Goal: Check status: Check status

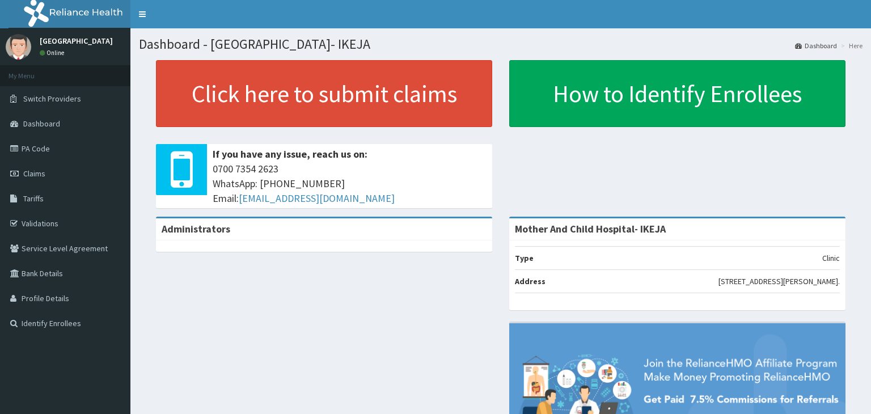
click at [530, 162] on div "Click here to submit claims If you have any issue, reach us on: 0700 7354 2623 …" at bounding box center [501, 138] width 724 height 157
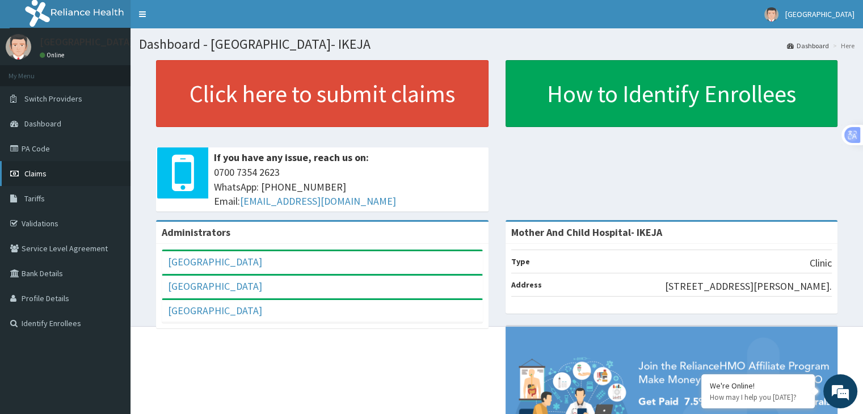
click at [34, 176] on span "Claims" at bounding box center [35, 173] width 22 height 10
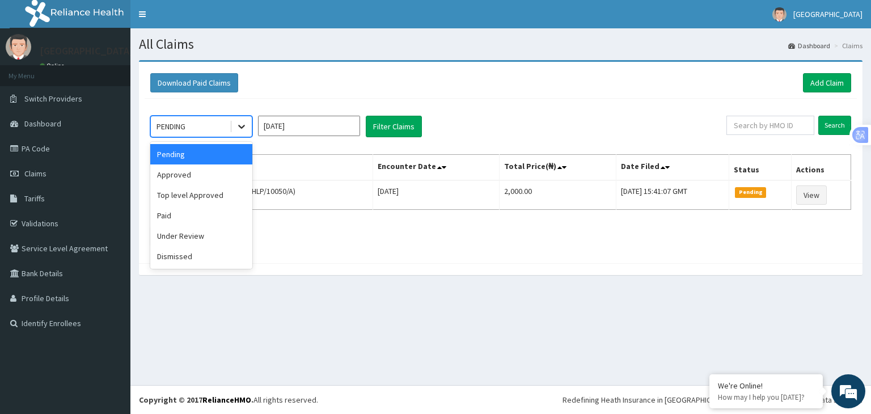
click at [241, 126] on icon at bounding box center [241, 127] width 7 height 4
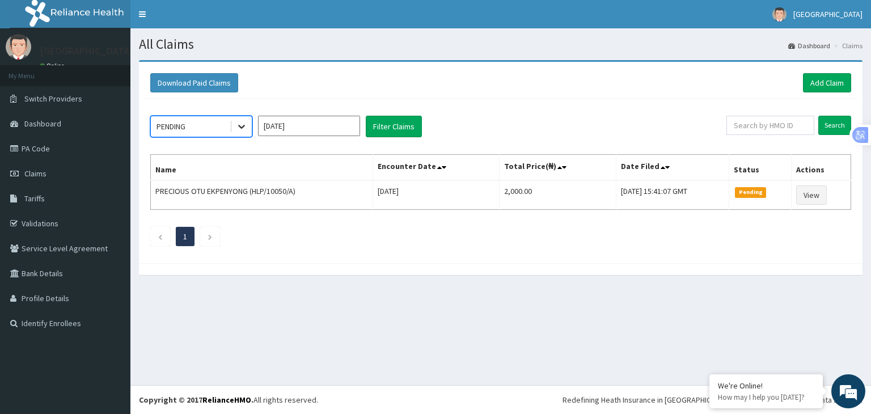
click at [241, 124] on icon at bounding box center [241, 126] width 11 height 11
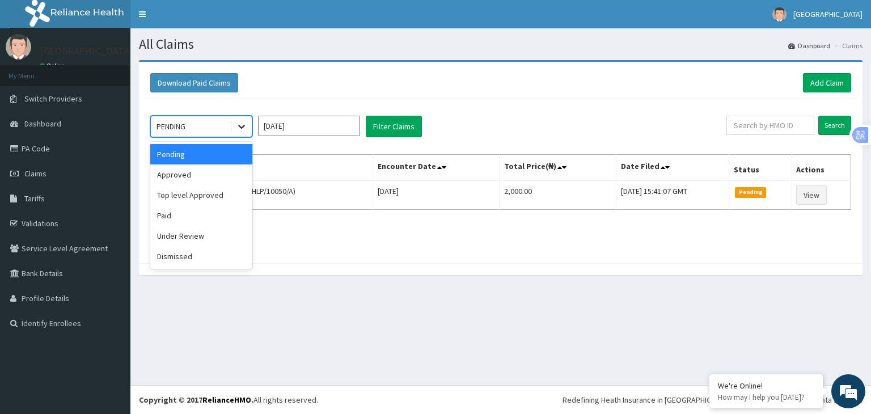
click at [241, 124] on icon at bounding box center [241, 126] width 11 height 11
click at [161, 215] on div "Paid" at bounding box center [201, 215] width 102 height 20
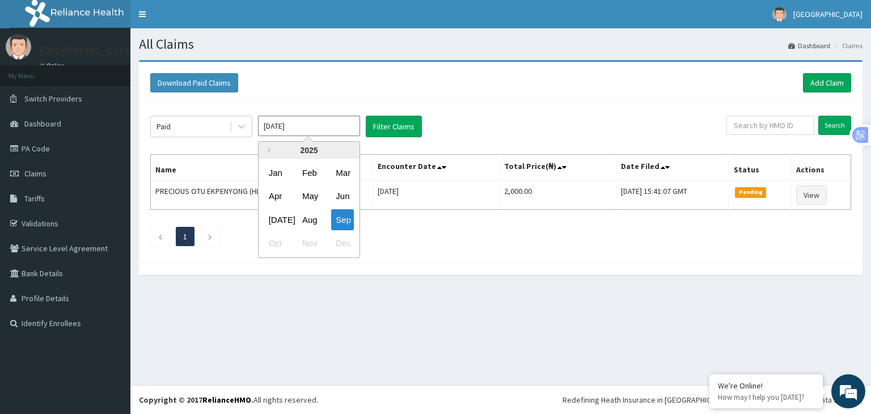
click at [347, 125] on input "Sep 2025" at bounding box center [309, 126] width 102 height 20
click at [313, 228] on div "Aug" at bounding box center [309, 219] width 23 height 21
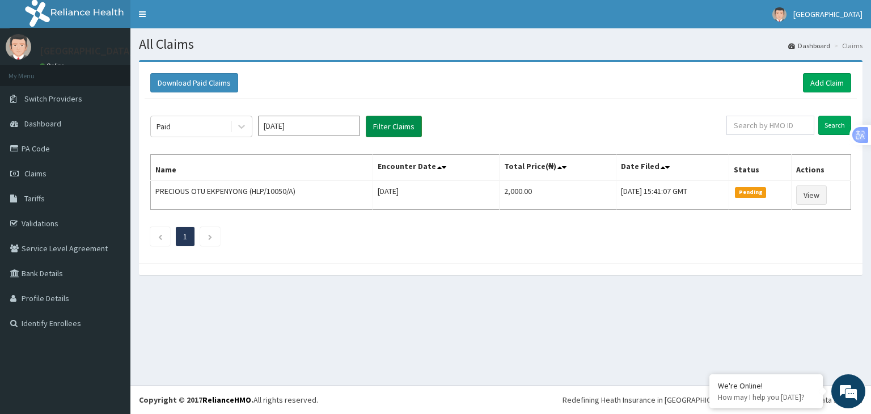
click at [389, 130] on button "Filter Claims" at bounding box center [394, 127] width 56 height 22
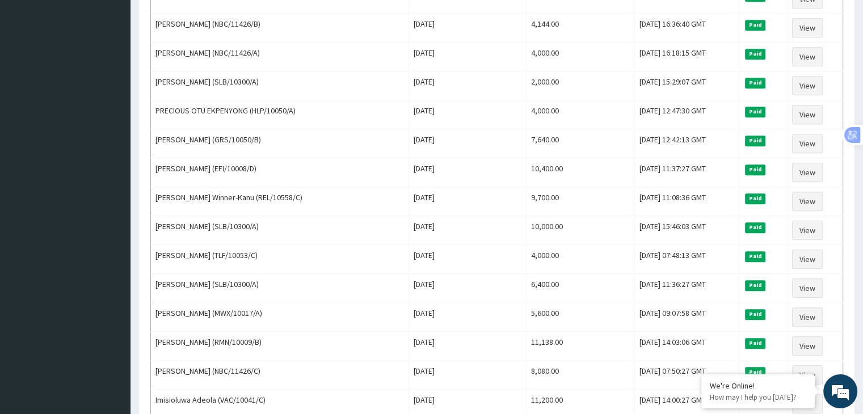
scroll to position [1309, 0]
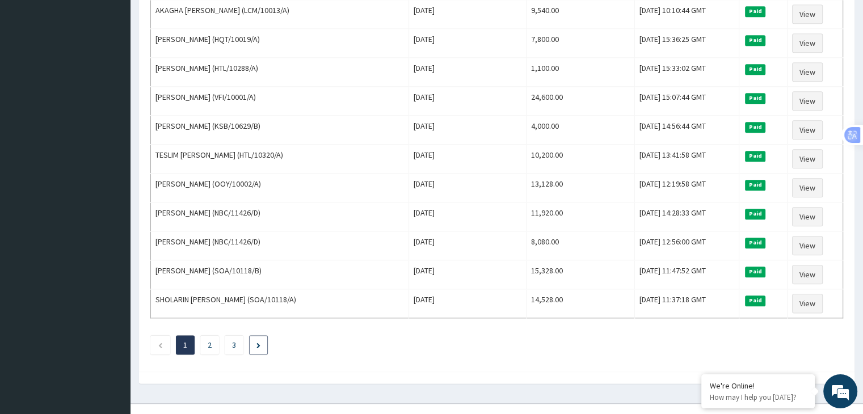
click at [251, 335] on li at bounding box center [258, 344] width 19 height 19
click at [233, 340] on link "3" at bounding box center [234, 345] width 4 height 10
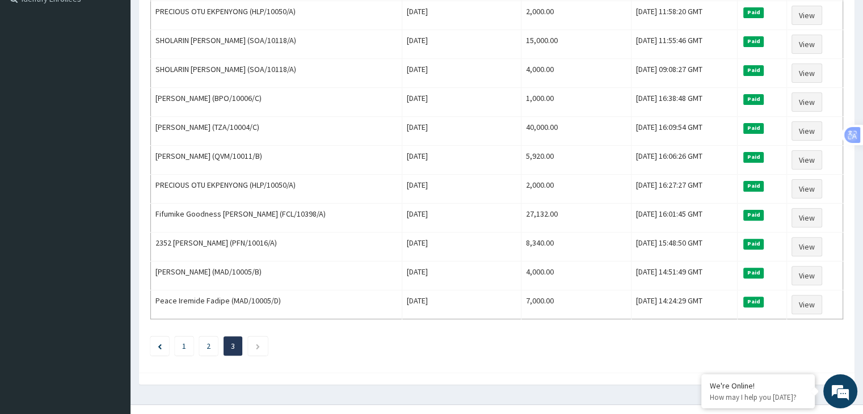
scroll to position [321, 0]
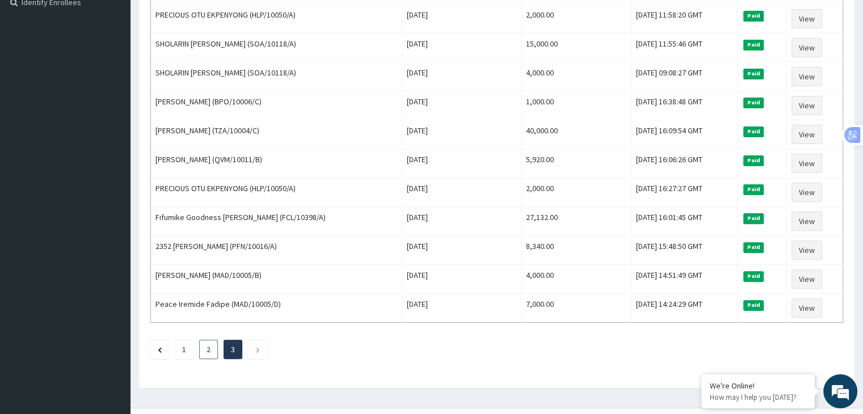
click at [208, 344] on link "2" at bounding box center [208, 349] width 4 height 10
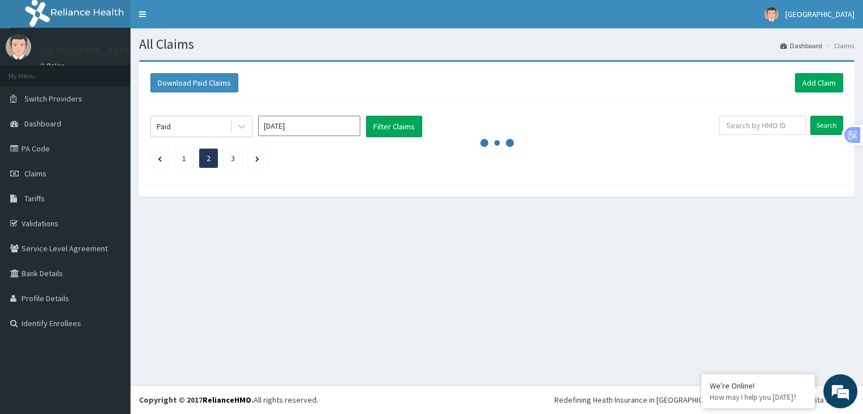
scroll to position [0, 0]
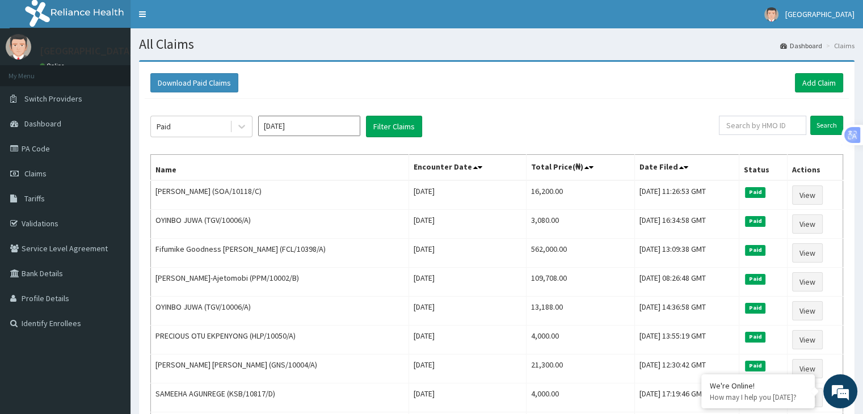
click at [320, 120] on input "Aug 2025" at bounding box center [309, 126] width 102 height 20
click at [324, 128] on input "Aug 2025" at bounding box center [309, 126] width 102 height 20
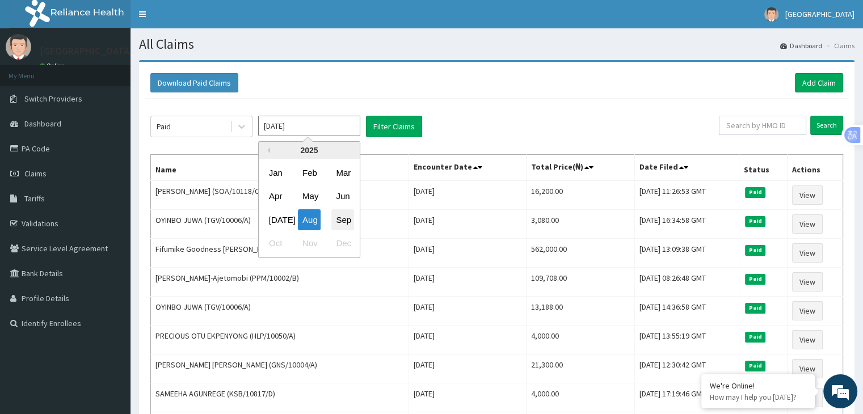
click at [341, 223] on div "Sep" at bounding box center [342, 219] width 23 height 21
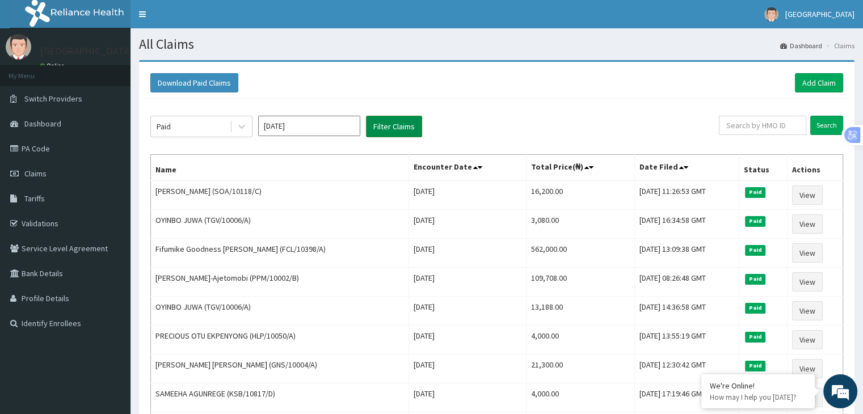
click at [399, 129] on button "Filter Claims" at bounding box center [394, 127] width 56 height 22
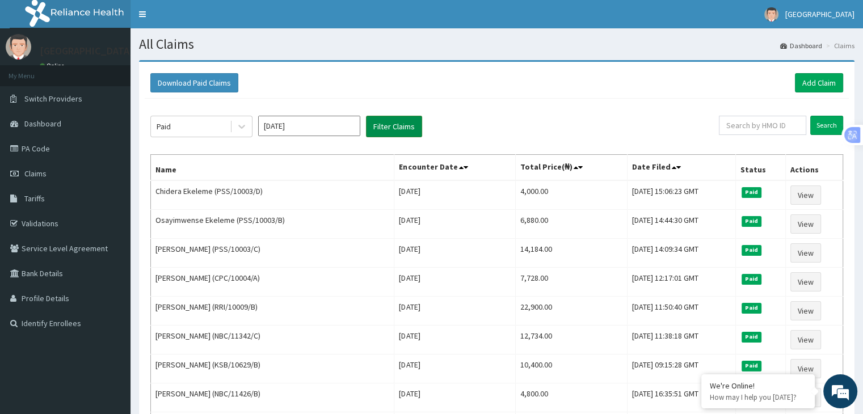
click at [399, 129] on button "Filter Claims" at bounding box center [394, 127] width 56 height 22
click at [382, 123] on button "Filter Claims" at bounding box center [394, 127] width 56 height 22
click at [312, 126] on input "Sep 2025" at bounding box center [309, 126] width 102 height 20
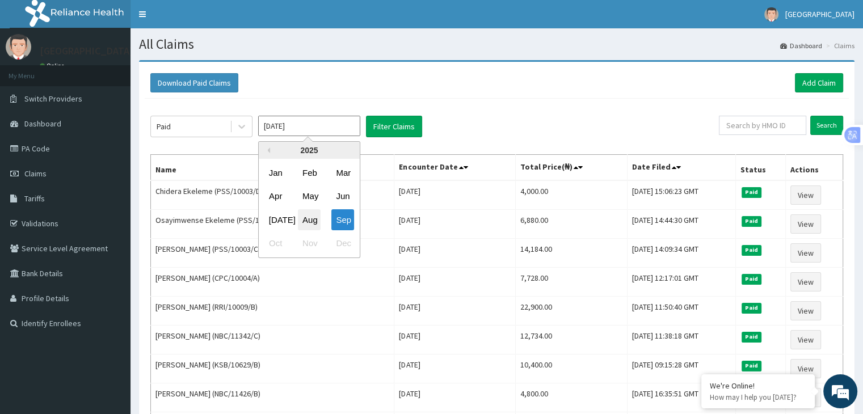
click at [307, 218] on div "Aug" at bounding box center [309, 219] width 23 height 21
type input "Aug 2025"
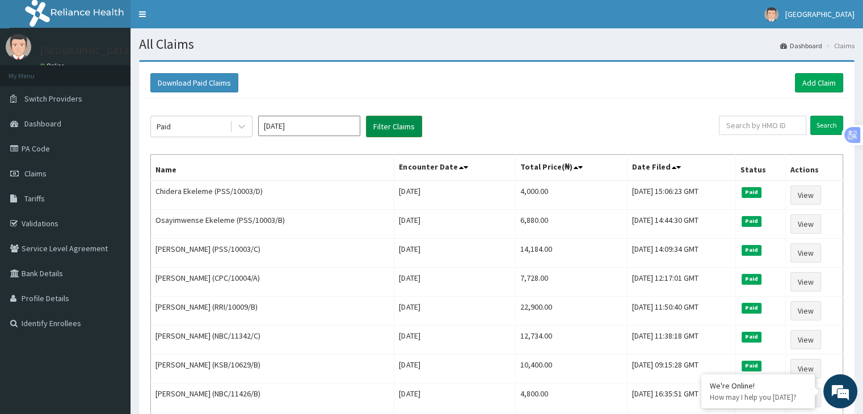
click at [398, 125] on button "Filter Claims" at bounding box center [394, 127] width 56 height 22
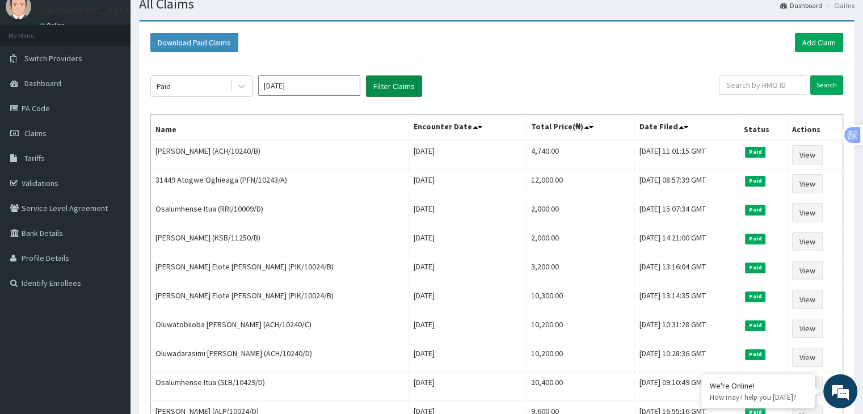
scroll to position [39, 0]
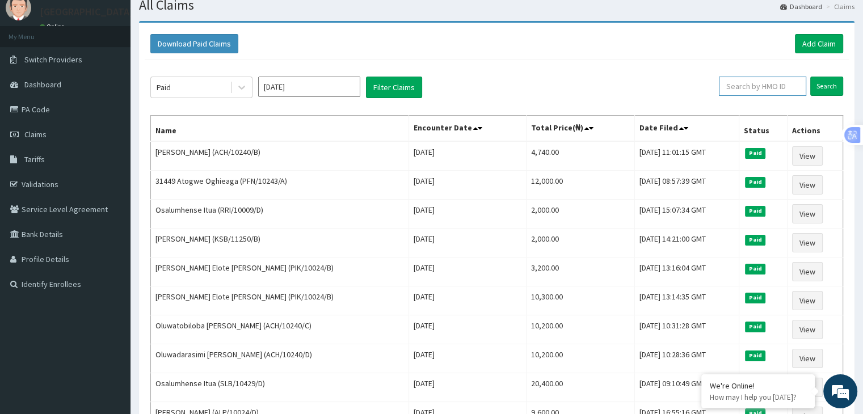
click at [742, 88] on input "text" at bounding box center [762, 86] width 87 height 19
type input "KSB/11250/B"
click at [823, 84] on input "Search" at bounding box center [826, 86] width 33 height 19
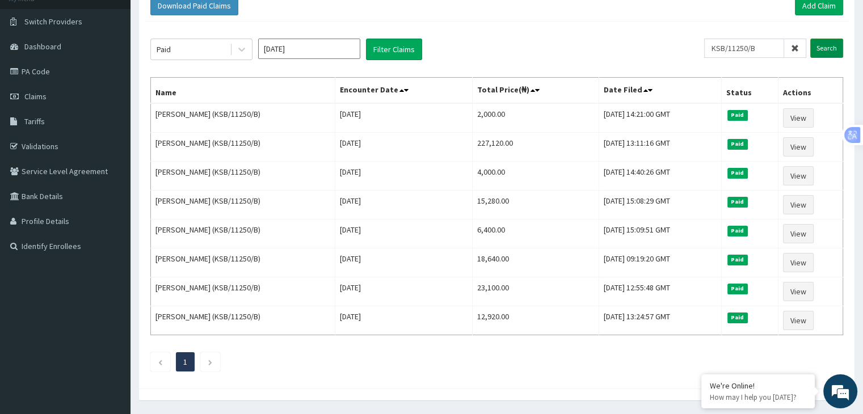
scroll to position [79, 0]
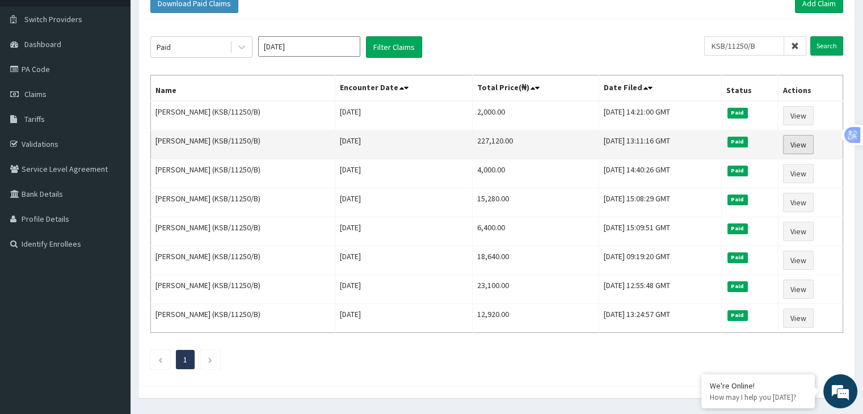
click at [800, 139] on link "View" at bounding box center [798, 144] width 31 height 19
